Goal: Navigation & Orientation: Find specific page/section

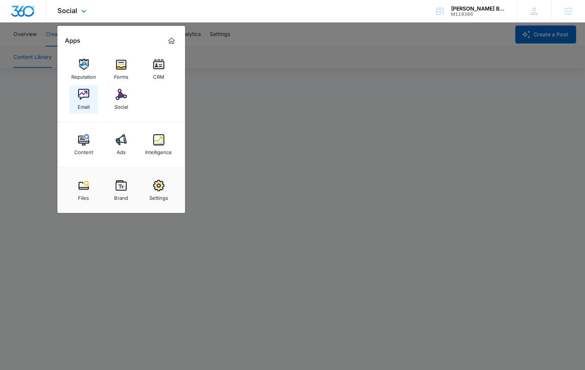
click at [86, 98] on img at bounding box center [83, 94] width 11 height 11
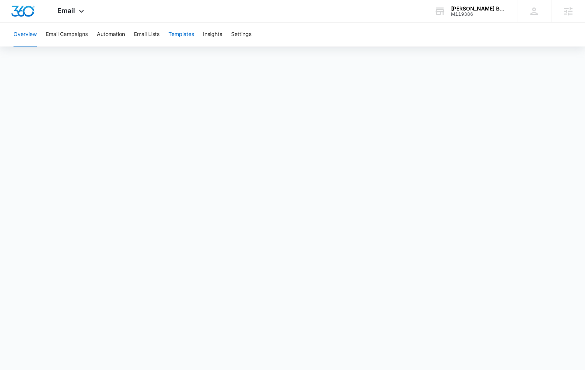
click at [188, 37] on button "Templates" at bounding box center [182, 35] width 26 height 24
click at [158, 33] on button "Email Lists" at bounding box center [147, 35] width 26 height 24
click at [181, 33] on button "Templates" at bounding box center [182, 35] width 26 height 24
click at [87, 6] on div "Email Apps Reputation Forms CRM Email Social Content Ads Intelligence Files Bra…" at bounding box center [71, 11] width 51 height 22
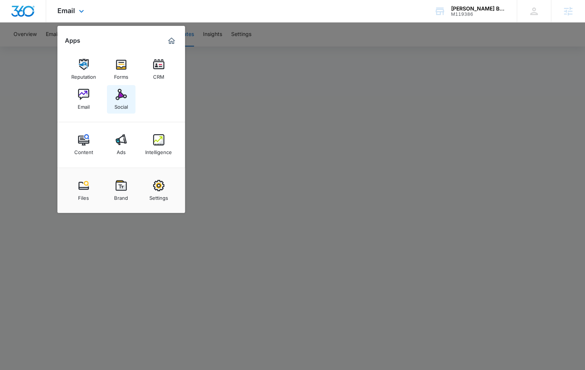
click at [127, 99] on link "Social" at bounding box center [121, 99] width 29 height 29
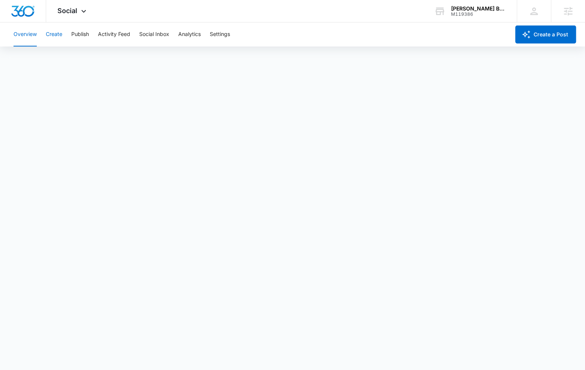
click at [57, 41] on button "Create" at bounding box center [54, 35] width 17 height 24
click at [77, 14] on div "Social Apps Reputation Forms CRM Email Social Content Ads Intelligence Files Br…" at bounding box center [72, 11] width 53 height 22
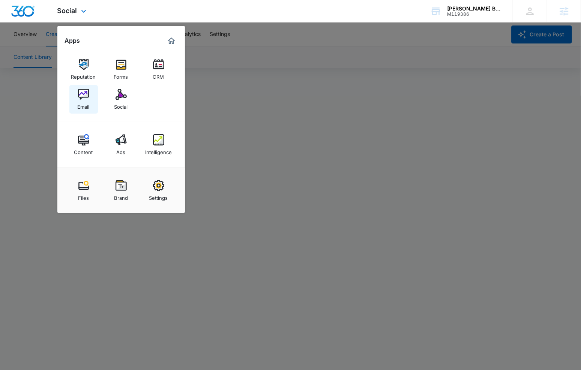
click at [86, 99] on img at bounding box center [83, 94] width 11 height 11
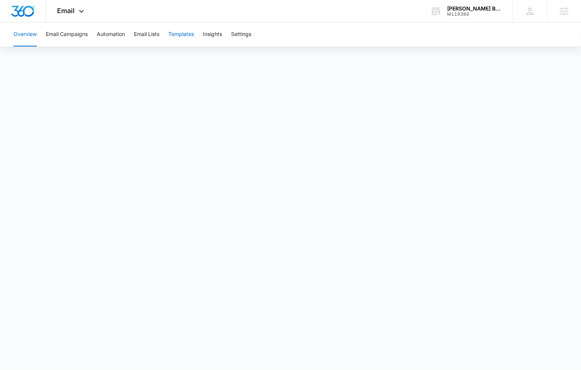
click at [177, 34] on button "Templates" at bounding box center [182, 35] width 26 height 24
click at [71, 6] on div "Email Apps Reputation Forms CRM Email Social Content Ads Intelligence Files Bra…" at bounding box center [71, 11] width 51 height 22
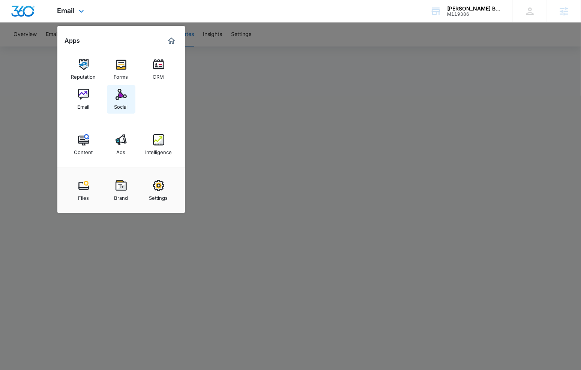
click at [122, 100] on img at bounding box center [121, 94] width 11 height 11
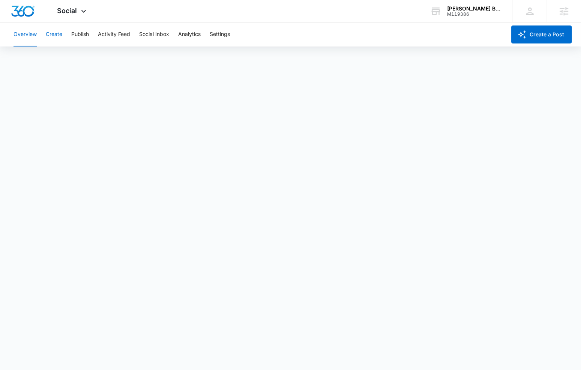
click at [48, 34] on button "Create" at bounding box center [54, 35] width 17 height 24
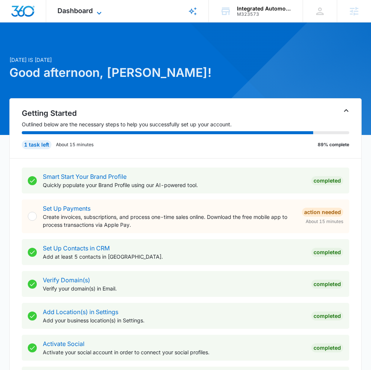
click at [86, 9] on span "Dashboard" at bounding box center [74, 11] width 35 height 8
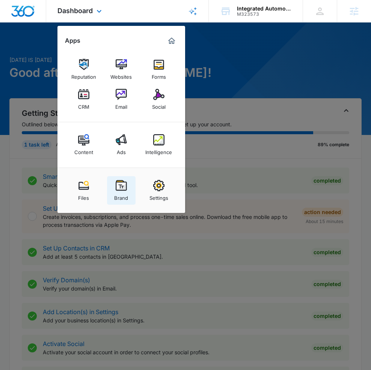
click at [126, 184] on img at bounding box center [121, 185] width 11 height 11
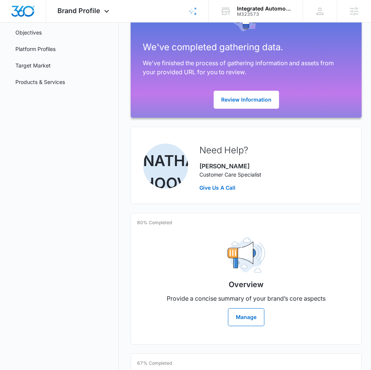
scroll to position [91, 0]
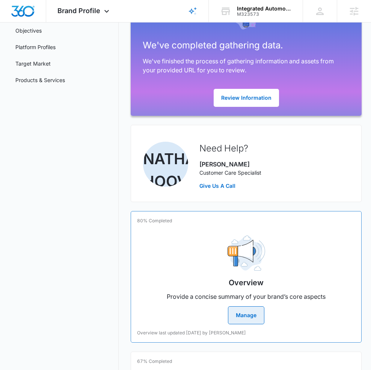
click at [188, 262] on div "Overview Provide a concise summary of your brand’s core aspects Manage" at bounding box center [246, 277] width 218 height 95
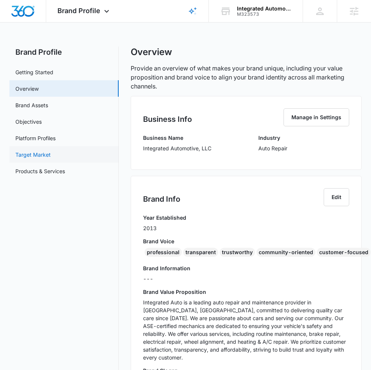
click at [45, 151] on link "Target Market" at bounding box center [32, 155] width 35 height 8
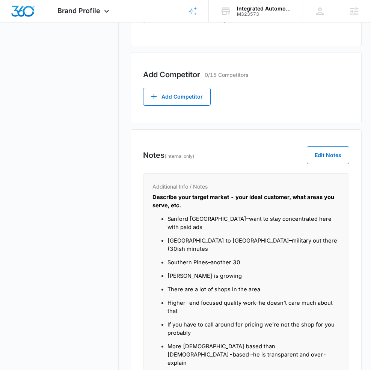
scroll to position [418, 0]
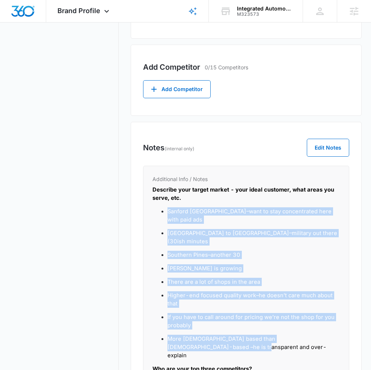
drag, startPoint x: 170, startPoint y: 209, endPoint x: 331, endPoint y: 326, distance: 199.4
click at [331, 326] on ul "Sanford NC–want to stay concentrated here with paid ads Fayatville to Sanford–m…" at bounding box center [246, 284] width 188 height 152
copy ul "Sanford NC–want to stay concentrated here with paid ads Fayatville to Sanford–m…"
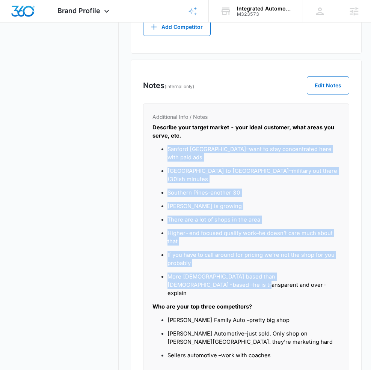
scroll to position [483, 0]
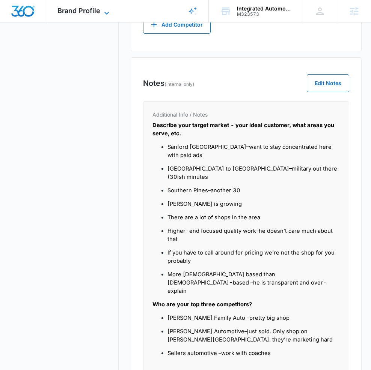
click at [96, 14] on span "Brand Profile" at bounding box center [78, 11] width 43 height 8
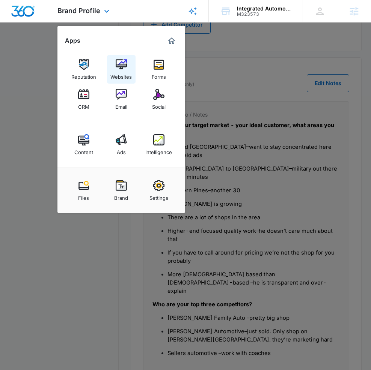
click at [126, 66] on img at bounding box center [121, 64] width 11 height 11
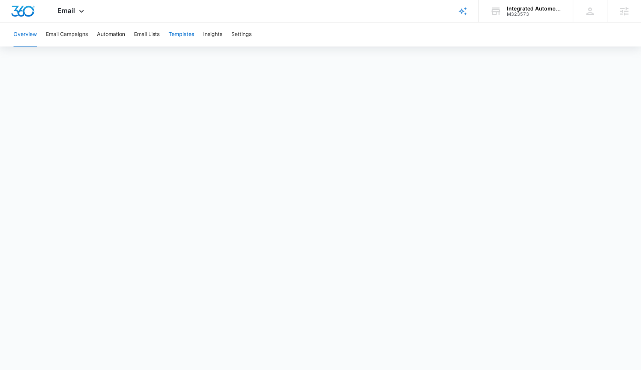
click at [189, 39] on button "Templates" at bounding box center [182, 35] width 26 height 24
click at [82, 11] on icon at bounding box center [81, 13] width 9 height 9
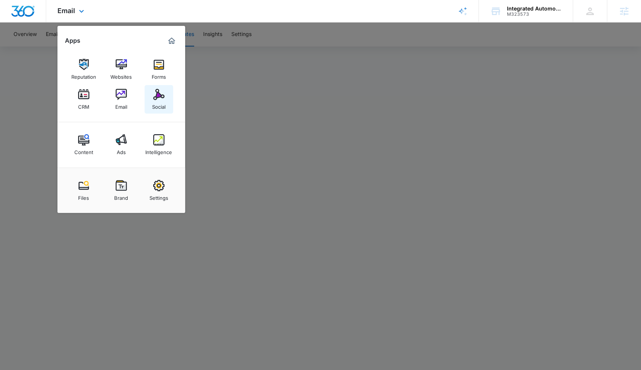
click at [154, 97] on img at bounding box center [158, 94] width 11 height 11
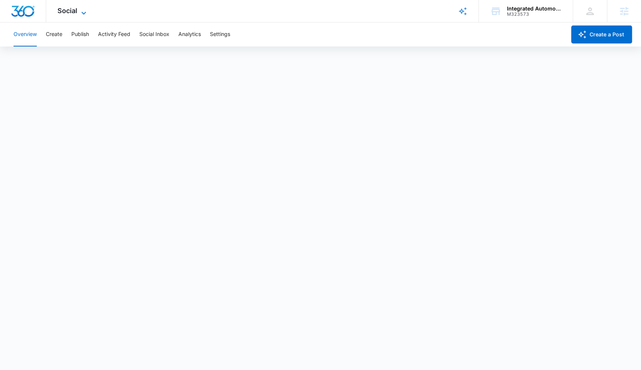
click at [85, 12] on icon at bounding box center [83, 13] width 9 height 9
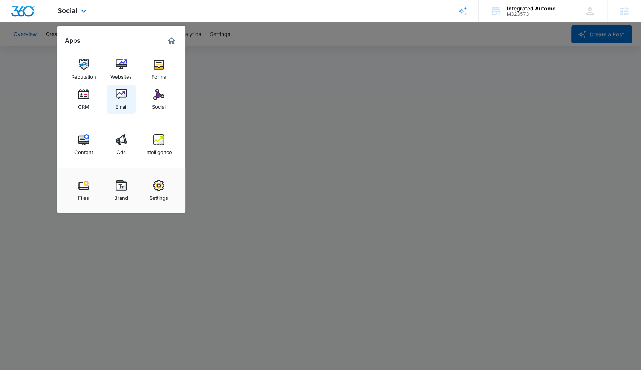
click at [122, 95] on img at bounding box center [121, 94] width 11 height 11
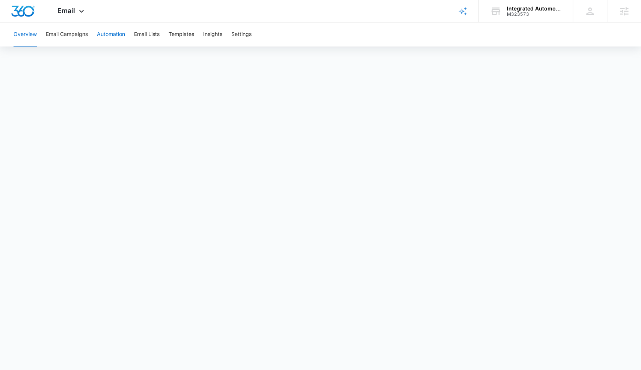
click at [121, 35] on button "Automation" at bounding box center [111, 35] width 28 height 24
click at [189, 27] on button "Templates" at bounding box center [182, 35] width 26 height 24
click at [67, 14] on span "Email" at bounding box center [66, 11] width 18 height 8
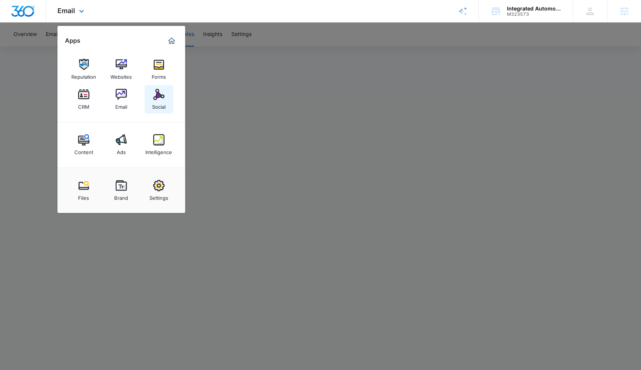
click at [155, 88] on link "Social" at bounding box center [159, 99] width 29 height 29
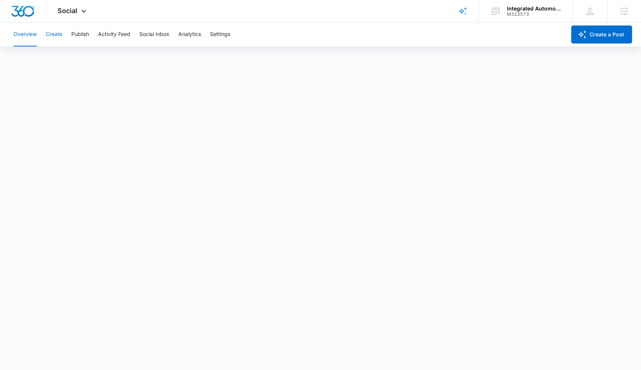
click at [54, 36] on button "Create" at bounding box center [54, 35] width 17 height 24
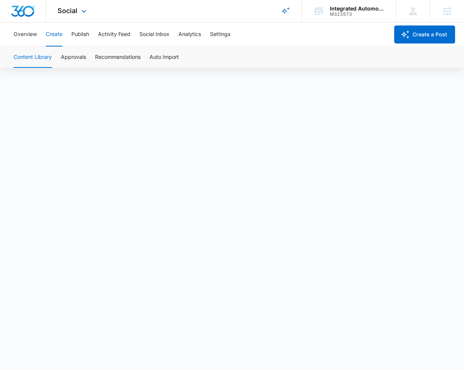
click at [64, 20] on div "Social Apps Reputation Websites Forms CRM Email Social Content Ads Intelligence…" at bounding box center [72, 11] width 53 height 22
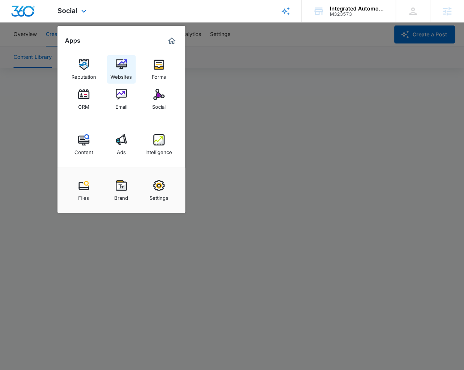
click at [121, 72] on div "Websites" at bounding box center [120, 75] width 21 height 10
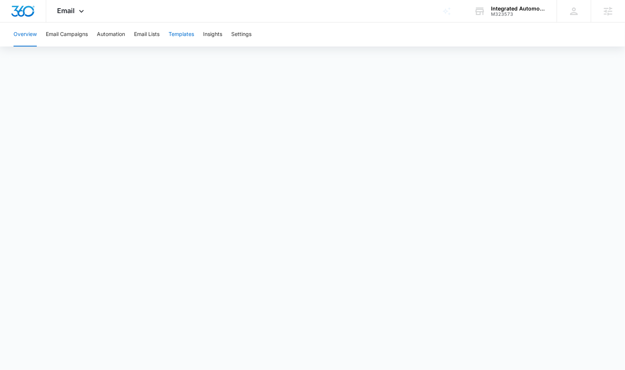
click at [181, 38] on button "Templates" at bounding box center [182, 35] width 26 height 24
click at [83, 14] on icon at bounding box center [81, 13] width 9 height 9
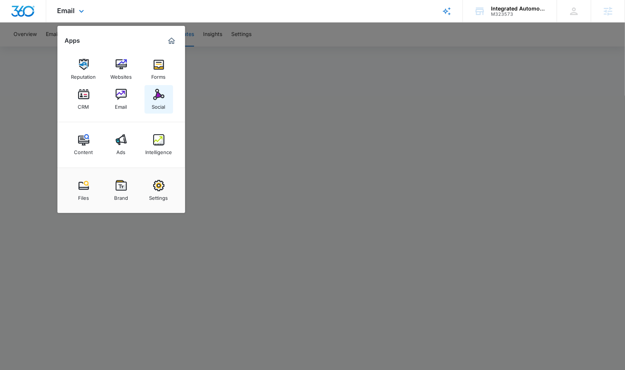
click at [155, 99] on img at bounding box center [158, 94] width 11 height 11
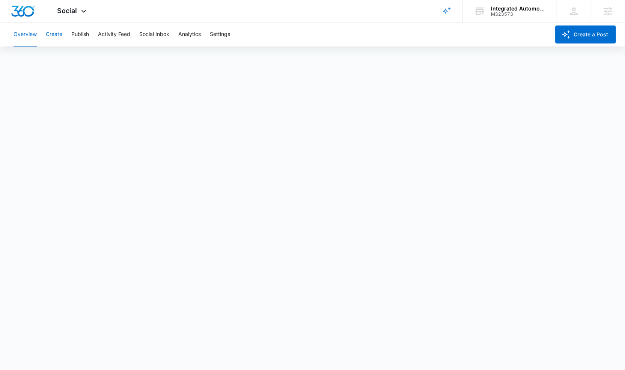
click at [57, 30] on button "Create" at bounding box center [54, 35] width 17 height 24
